Goal: Transaction & Acquisition: Purchase product/service

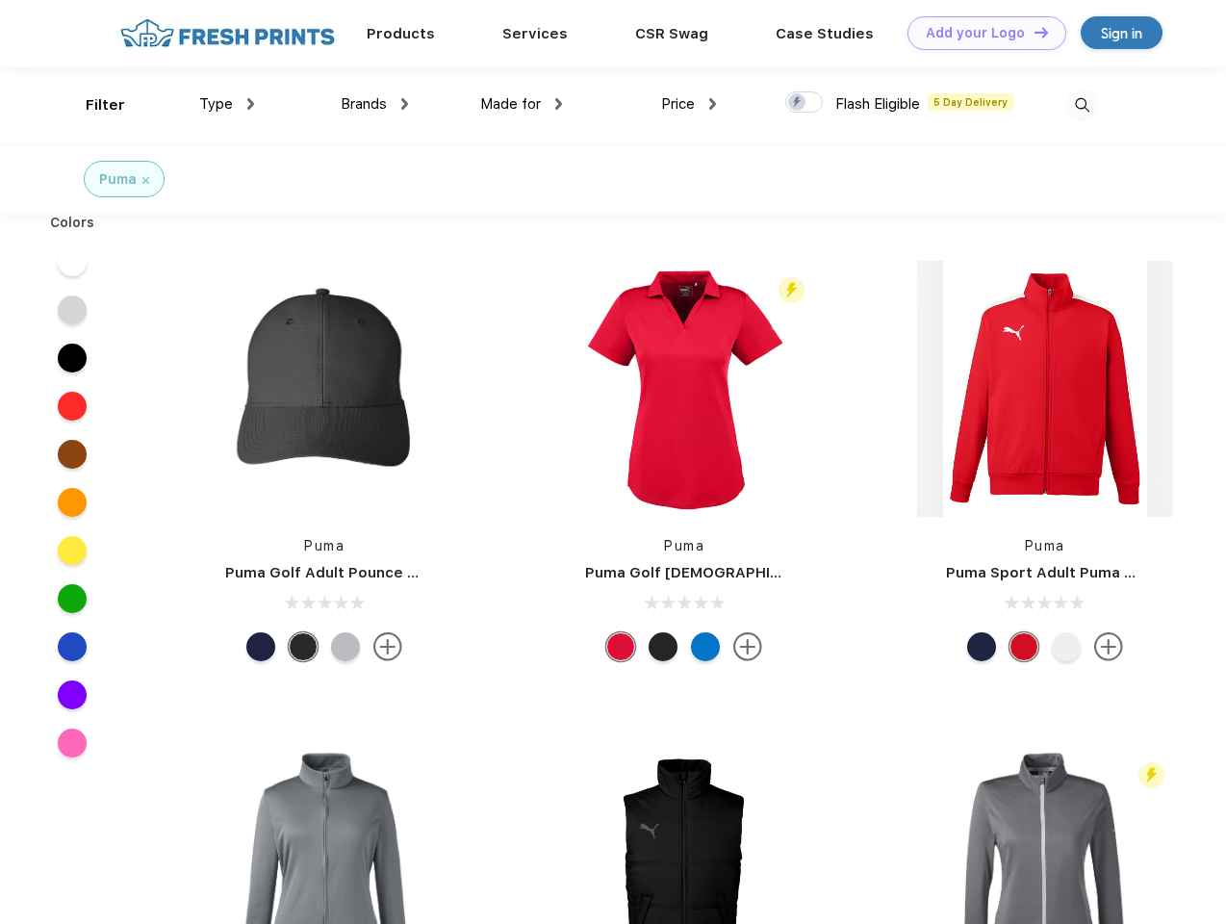
scroll to position [1, 0]
click at [980, 33] on link "Add your Logo Design Tool" at bounding box center [987, 33] width 159 height 34
click at [0, 0] on div "Design Tool" at bounding box center [0, 0] width 0 height 0
click at [1033, 32] on link "Add your Logo Design Tool" at bounding box center [987, 33] width 159 height 34
click at [92, 105] on div "Filter" at bounding box center [105, 105] width 39 height 22
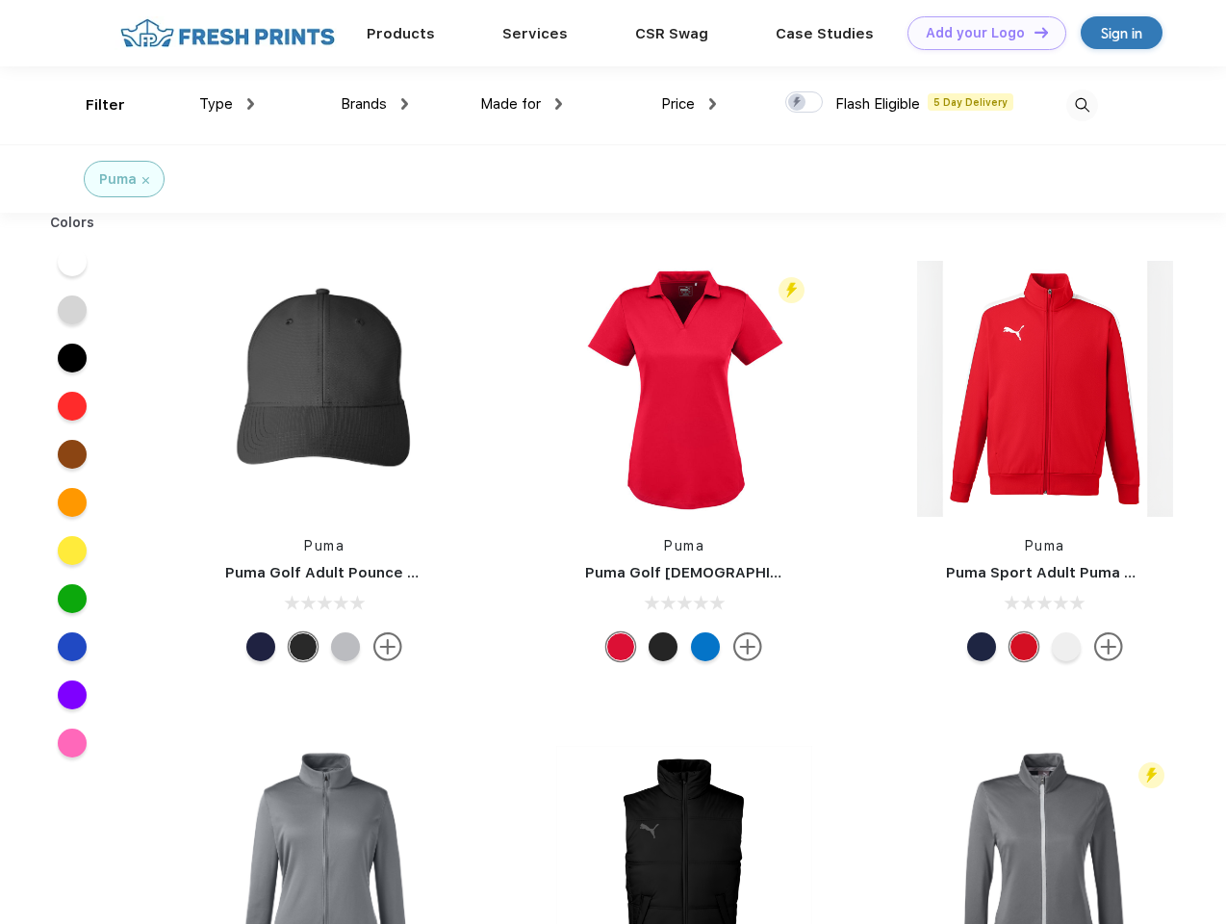
click at [227, 104] on span "Type" at bounding box center [216, 103] width 34 height 17
click at [374, 104] on span "Brands" at bounding box center [364, 103] width 46 height 17
click at [522, 104] on span "Made for" at bounding box center [510, 103] width 61 height 17
click at [689, 104] on span "Price" at bounding box center [678, 103] width 34 height 17
click at [805, 103] on div at bounding box center [805, 101] width 38 height 21
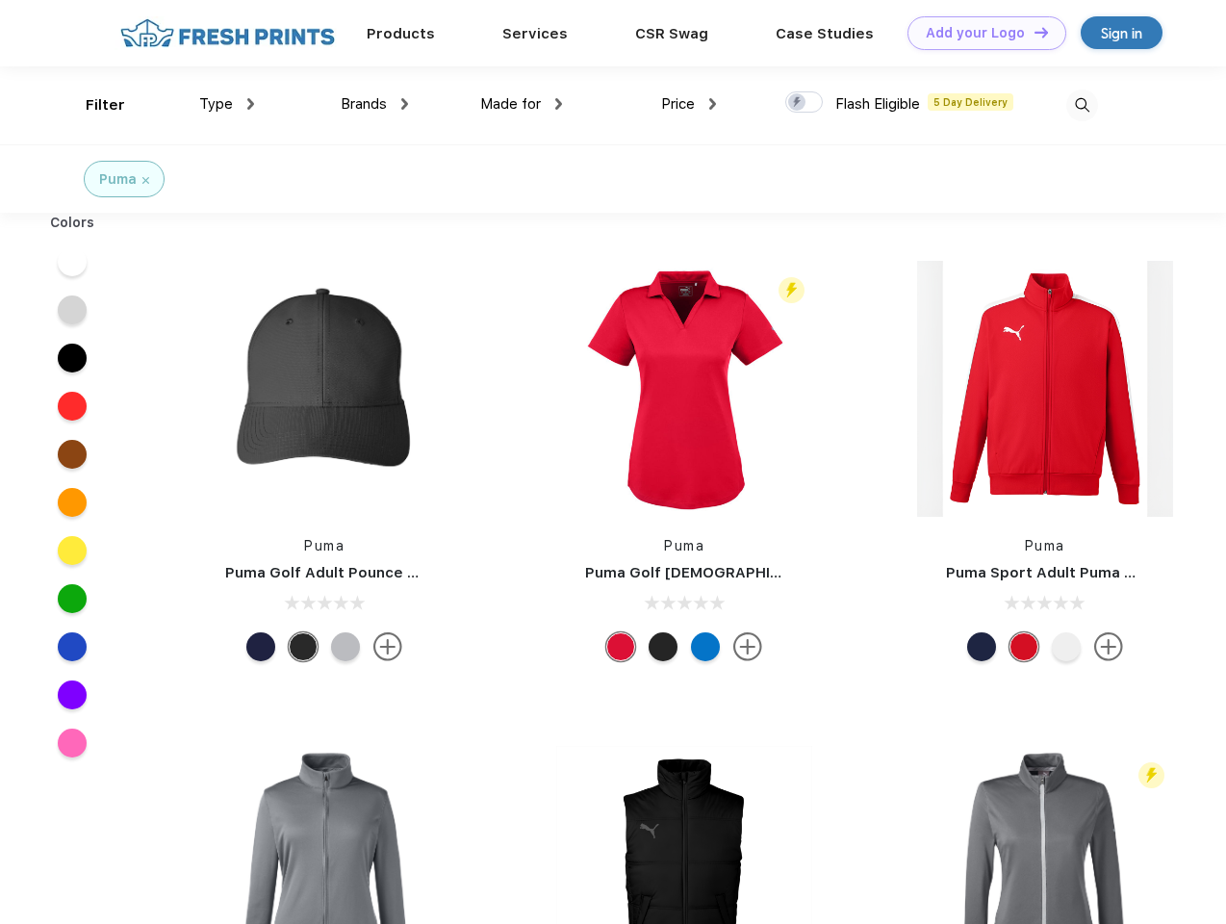
click at [798, 103] on input "checkbox" at bounding box center [792, 96] width 13 height 13
click at [1082, 105] on img at bounding box center [1083, 106] width 32 height 32
